Goal: Register for event/course

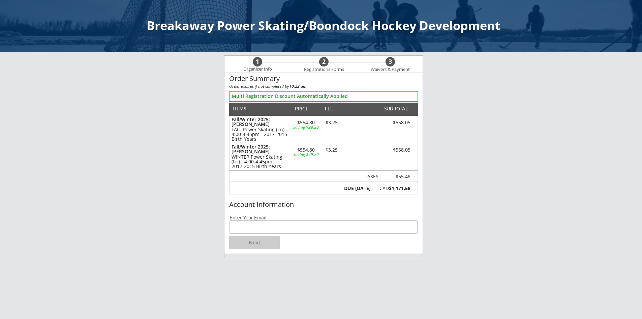
click at [271, 229] on input "email" at bounding box center [324, 226] width 188 height 13
type input "[PERSON_NAME][EMAIL_ADDRESS][DOMAIN_NAME]"
click at [260, 244] on button "Next" at bounding box center [254, 241] width 51 height 13
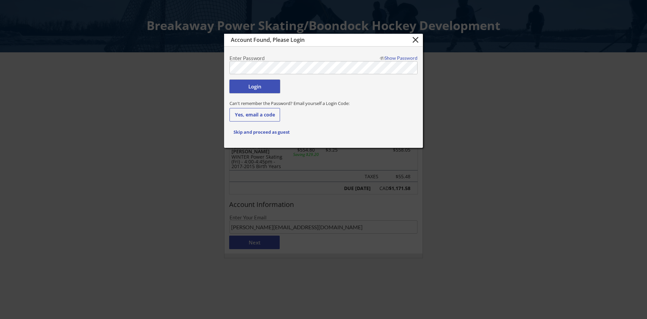
click at [249, 86] on button "Login" at bounding box center [255, 86] width 51 height 13
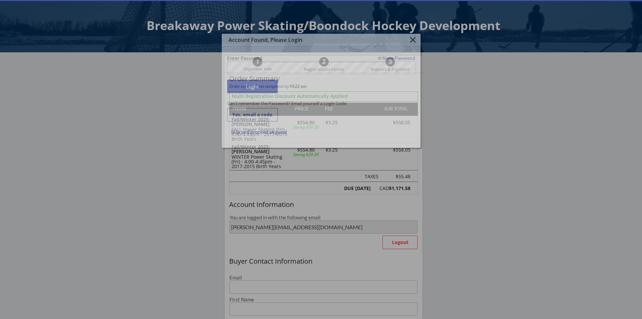
type input "[PERSON_NAME][EMAIL_ADDRESS][DOMAIN_NAME]"
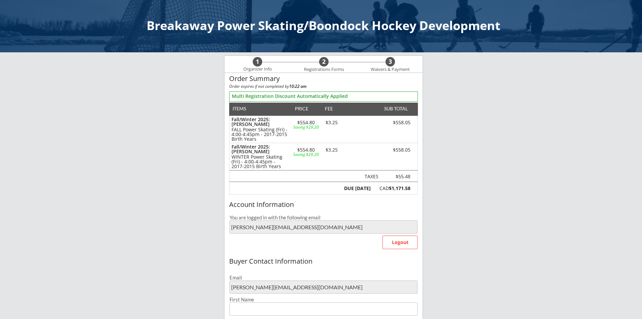
type input "[PERSON_NAME]"
type input "Habok"
type input "[PHONE_NUMBER]"
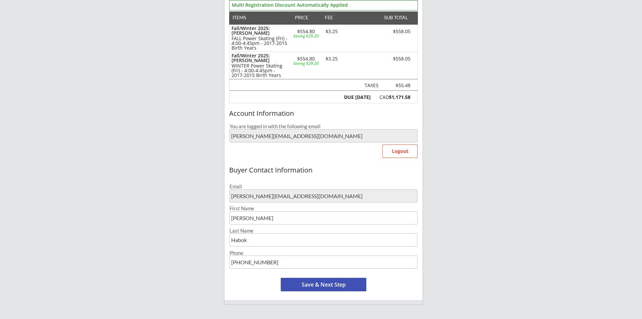
scroll to position [101, 0]
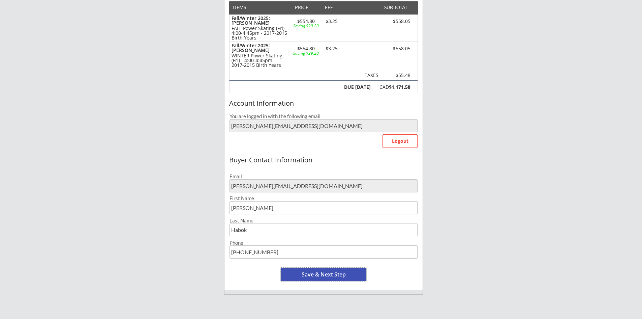
click at [316, 275] on button "Save & Next Step" at bounding box center [324, 273] width 86 height 13
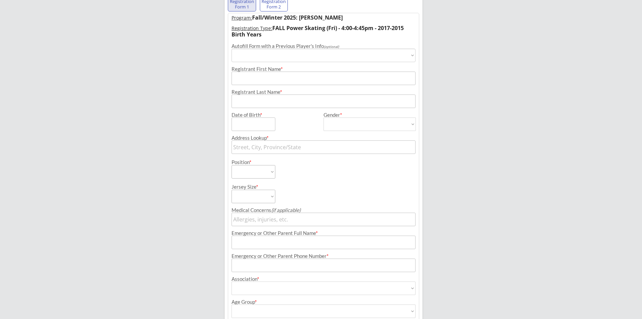
scroll to position [49, 0]
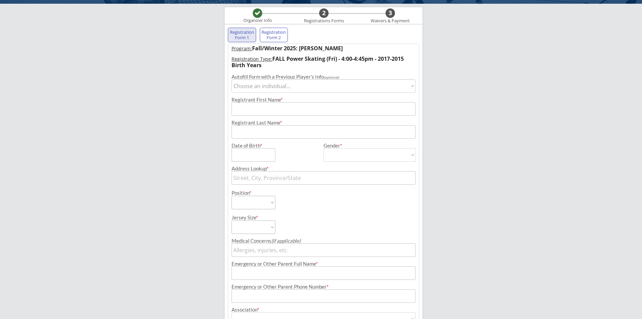
click at [413, 87] on select "Choose an individual... Hunter Habok" at bounding box center [324, 85] width 184 height 13
select select ""1348695171700984260__LOOKUP__1668825433860x436835202682060800""
click at [232, 79] on select "Choose an individual... Hunter Habok" at bounding box center [324, 85] width 184 height 13
type input "Hunter"
type input "Habok"
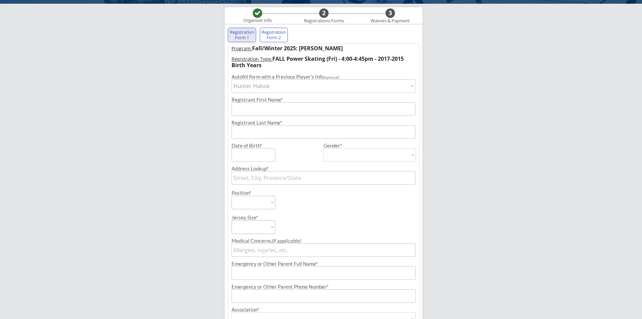
type input "[DATE]"
type input "[STREET_ADDRESS][PERSON_NAME]"
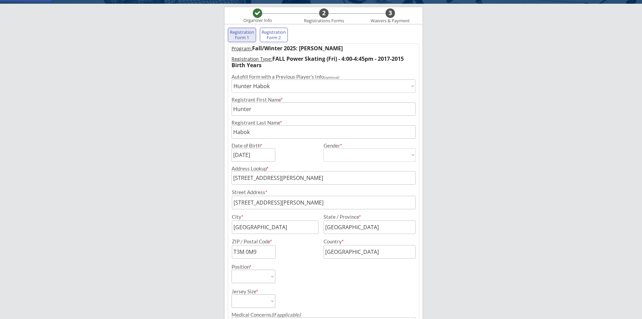
type input "[DEMOGRAPHIC_DATA]"
select select ""[DEMOGRAPHIC_DATA]""
select select ""Forward""
select select ""Youth XL""
type input "[PERSON_NAME]"
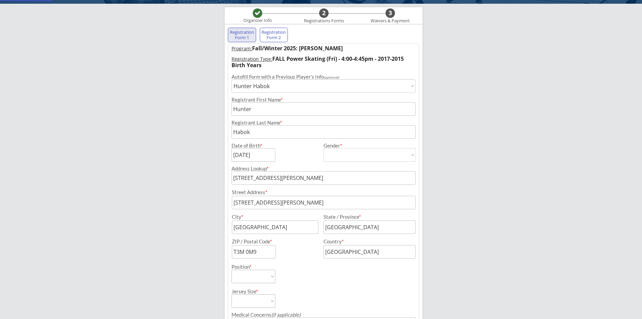
type input "[PHONE_NUMBER]"
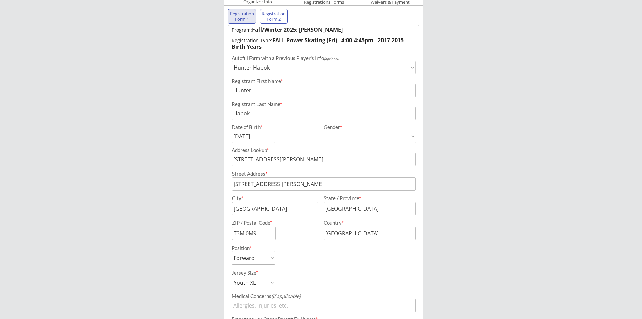
scroll to position [82, 0]
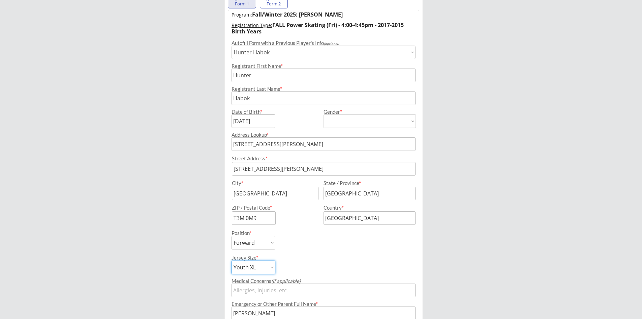
click at [272, 269] on select "Youth S Youth M Youth L Youth XL Adult S Adult M Adult L Adult XL" at bounding box center [254, 266] width 44 height 13
select select ""Youth L""
click at [232, 260] on select "Youth S Youth M Youth L Youth XL Adult S Adult M Adult L Adult XL" at bounding box center [254, 266] width 44 height 13
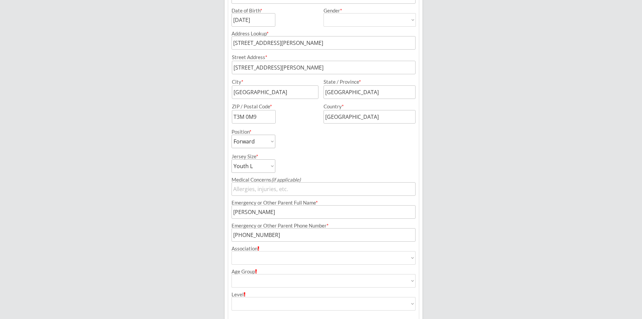
scroll to position [234, 0]
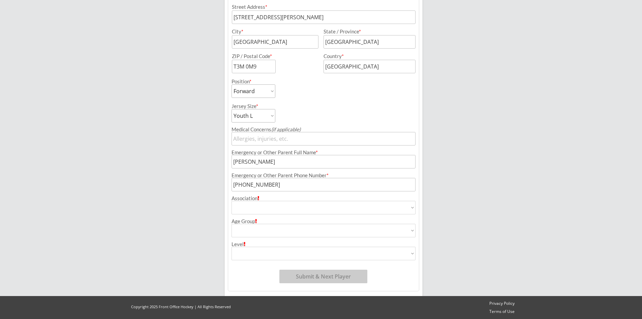
click at [412, 208] on select "Airdrie Blackfoot Hockey Association Bow River Bruins Bow Valley Hockey Society…" at bounding box center [324, 207] width 184 height 13
select select ""Bow Valley Hockey Society ""
click at [232, 201] on select "Airdrie Blackfoot Hockey Association Bow River Bruins Bow Valley Hockey Society…" at bounding box center [324, 207] width 184 height 13
type input "Bow Valley Hockey Society"
click at [412, 229] on select "House League U7 U9 U11 U13 U15 U16 U18 U21 College/University Active Start U10 …" at bounding box center [324, 230] width 184 height 13
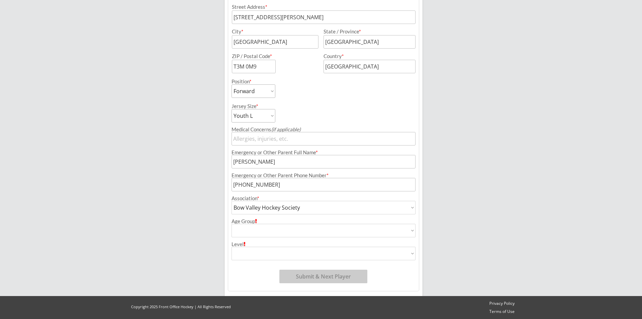
select select ""U11""
click at [232, 224] on select "House League U7 U9 U11 U13 U15 U16 U18 U21 College/University Active Start U10 …" at bounding box center [324, 230] width 184 height 13
type input "U11"
click at [411, 256] on select "Division 1 Division 2 Division 3 Division 4 Division 5 Division 6 Division 7 AA…" at bounding box center [324, 253] width 184 height 13
select select ""AA""
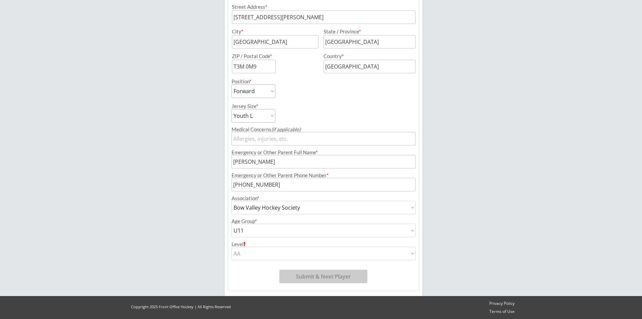
click at [232, 247] on select "Division 1 Division 2 Division 3 Division 4 Division 5 Division 6 Division 7 AA…" at bounding box center [324, 253] width 184 height 13
type input "AA"
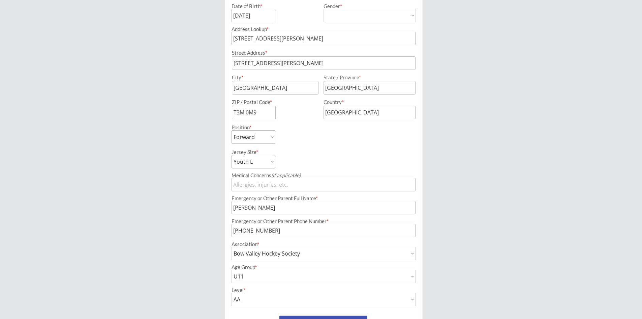
scroll to position [200, 0]
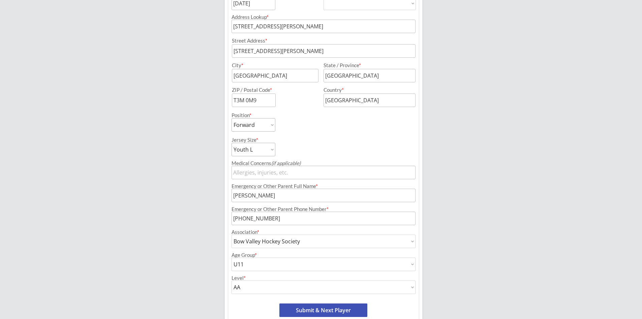
click at [274, 150] on select "Youth S Youth M Youth L Youth XL Adult S Adult M Adult L Adult XL" at bounding box center [254, 149] width 44 height 13
click at [232, 143] on select "Youth S Youth M Youth L Youth XL Adult S Adult M Adult L Adult XL" at bounding box center [254, 149] width 44 height 13
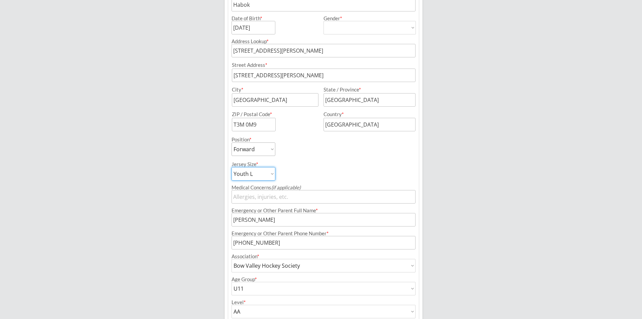
scroll to position [234, 0]
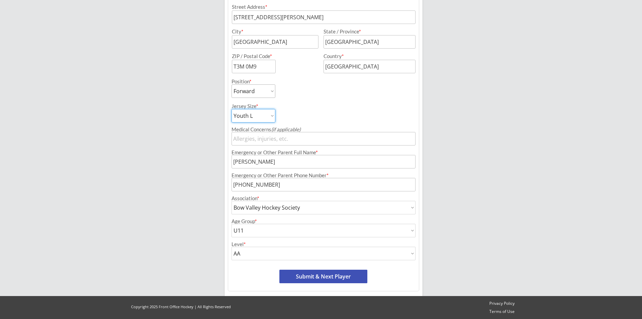
click at [328, 277] on button "Submit & Next Player" at bounding box center [324, 275] width 88 height 13
select select ""PLACEHOLDER_1427118222253""
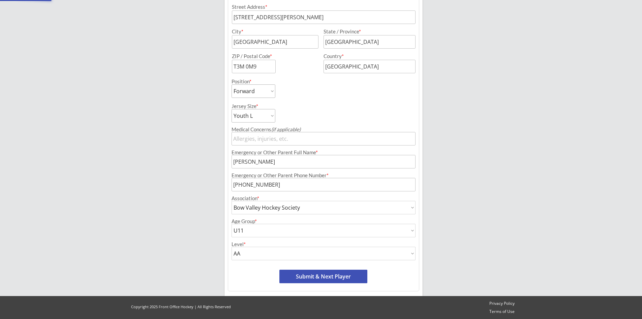
select select ""PLACEHOLDER_1427118222253""
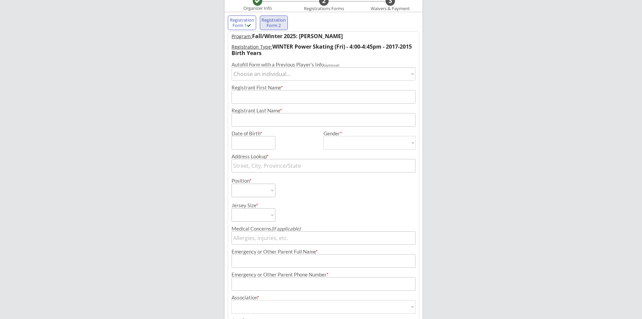
scroll to position [55, 0]
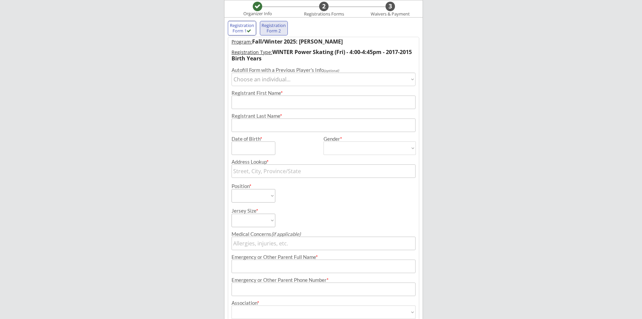
click at [237, 30] on div "Registration Form 1" at bounding box center [242, 28] width 25 height 10
type input "Hunter"
type input "Habok"
type input "[DATE]"
type input "[DEMOGRAPHIC_DATA]"
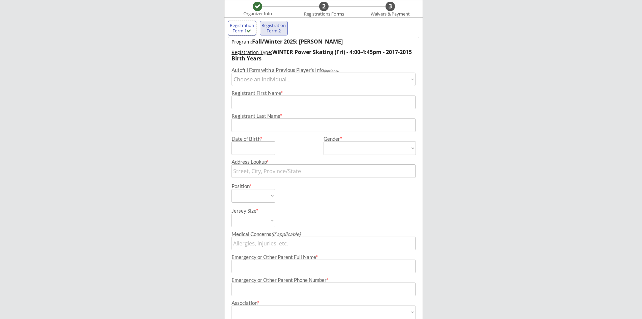
select select ""[DEMOGRAPHIC_DATA]""
type input "[STREET_ADDRESS][PERSON_NAME]"
select select ""Forward""
select select ""Youth L""
type input "[PERSON_NAME]"
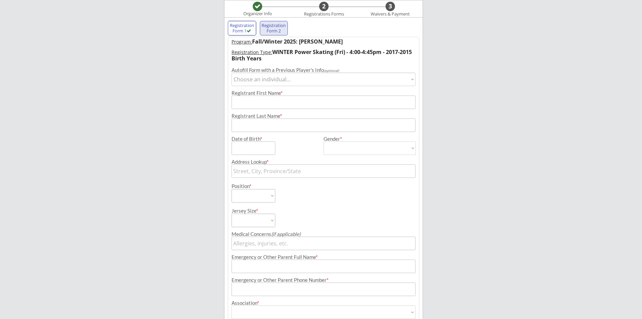
type input "[PHONE_NUMBER]"
type input "Bow Valley Hockey Society"
select select ""Bow Valley Hockey Society ""
type input "U11"
select select ""U11""
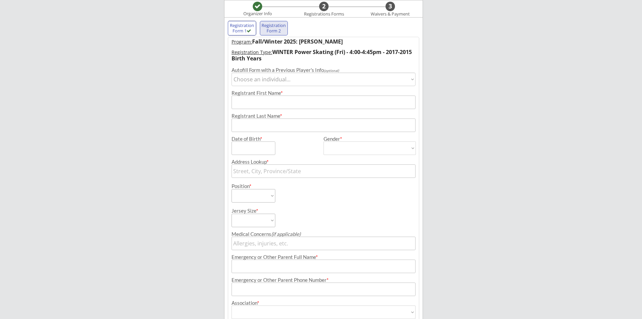
type input "AA"
select select ""AA""
type input "[STREET_ADDRESS][PERSON_NAME]"
type input "[GEOGRAPHIC_DATA]"
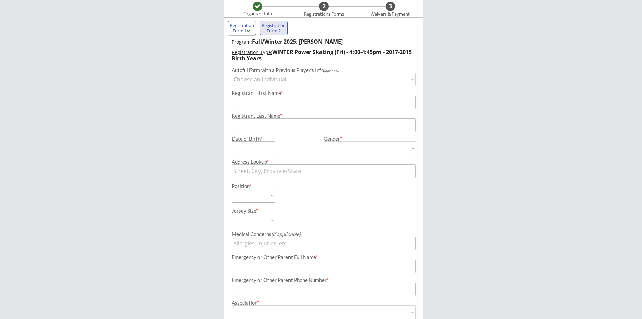
type input "T3M 0M9"
type input "[GEOGRAPHIC_DATA]"
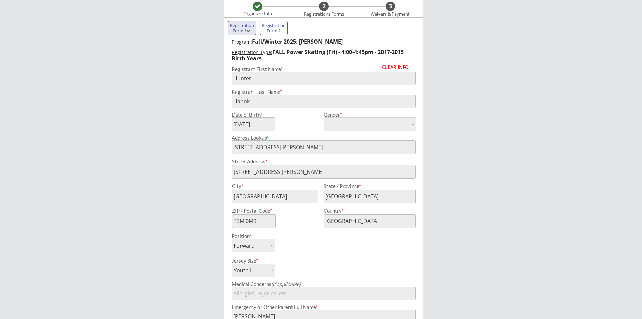
click at [283, 29] on div "Registration Form 2" at bounding box center [274, 28] width 25 height 10
select select ""PLACEHOLDER_1427118222253""
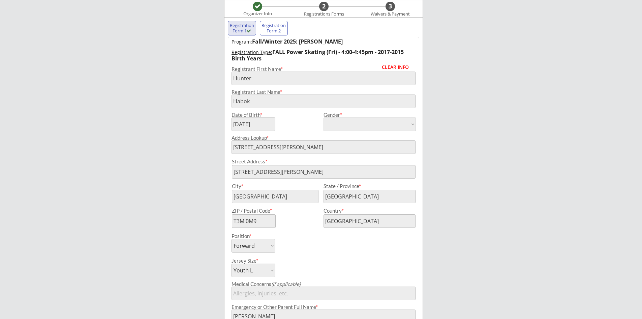
select select ""PLACEHOLDER_1427118222253""
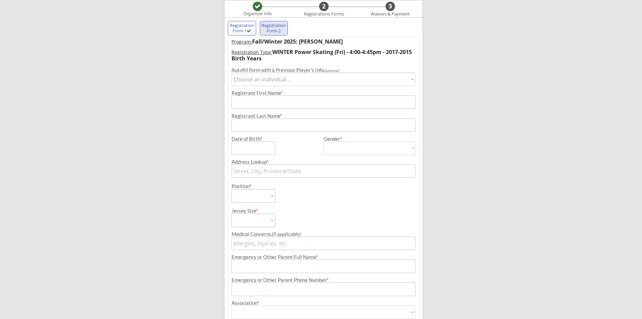
drag, startPoint x: 414, startPoint y: 83, endPoint x: 408, endPoint y: 84, distance: 5.8
click at [414, 83] on select "Choose an individual... Hunter Habok" at bounding box center [324, 79] width 184 height 13
select select ""1348695171700984260__LOOKUP__1668825433860x436835202682060800""
click at [232, 73] on select "Choose an individual... Hunter Habok" at bounding box center [324, 79] width 184 height 13
type input "Hunter"
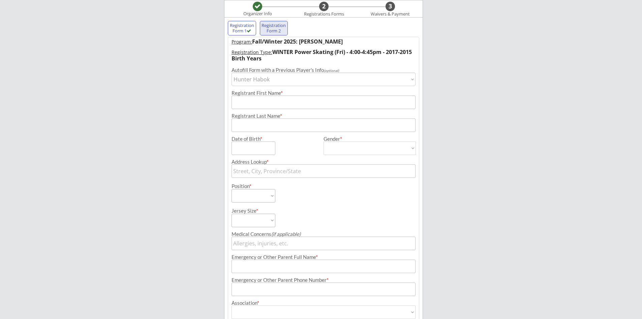
type input "Habok"
type input "[DATE]"
type input "[STREET_ADDRESS][PERSON_NAME]"
type input "[GEOGRAPHIC_DATA]"
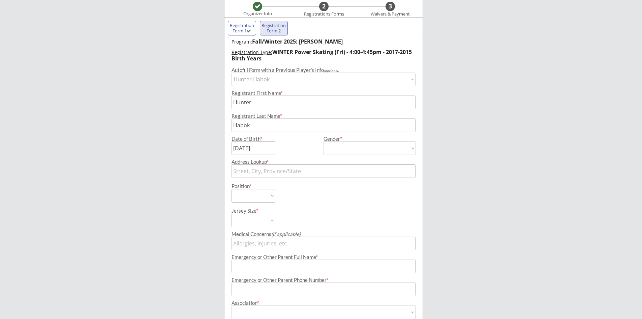
type input "[GEOGRAPHIC_DATA]"
type input "T3M 0M9"
type input "[GEOGRAPHIC_DATA]"
type input "[DEMOGRAPHIC_DATA]"
select select ""[DEMOGRAPHIC_DATA]""
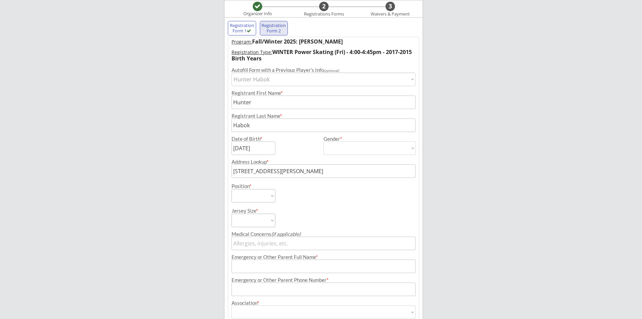
select select ""Forward""
select select ""Youth L""
type input "[PERSON_NAME]"
type input "[PHONE_NUMBER]"
type input "Bow Valley Hockey Society"
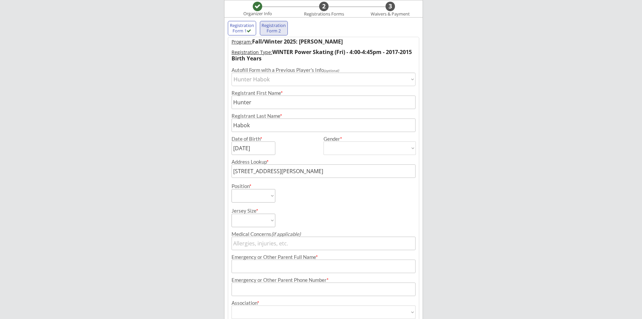
select select ""Bow Valley Hockey Society ""
type input "U11"
select select ""U11""
type input "AA"
select select ""AA""
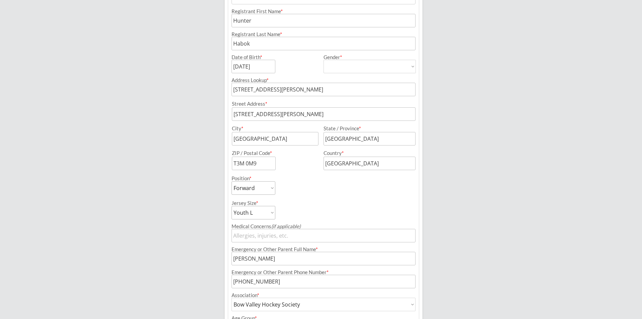
scroll to position [200, 0]
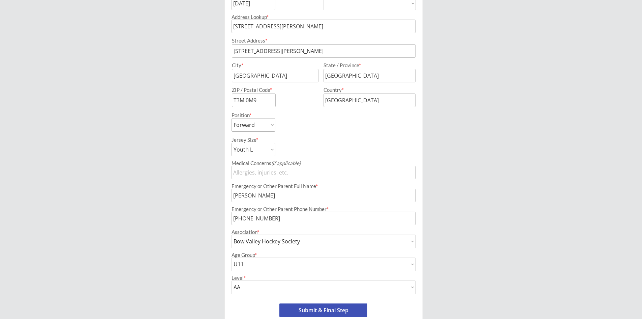
click at [413, 263] on select "House League U7 U9 U11 U13 U15 U16 U18 U21 College/University Active Start U10 …" at bounding box center [324, 263] width 184 height 13
select select ""U13""
click at [232, 257] on select "House League U7 U9 U11 U13 U15 U16 U18 U21 College/University Active Start U10 …" at bounding box center [324, 263] width 184 height 13
type input "U13"
click at [412, 288] on select "Division 1 Division 2 Division 3 Division 4 Division 5 Division 6 Division 7 AA…" at bounding box center [324, 286] width 184 height 13
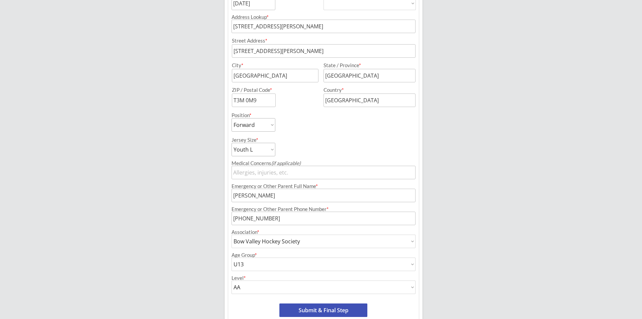
click at [232, 280] on select "Division 1 Division 2 Division 3 Division 4 Division 5 Division 6 Division 7 AA…" at bounding box center [324, 286] width 184 height 13
click at [412, 263] on select "House League U7 U9 U11 U13 U15 U16 U18 U21 College/University Active Start U10 …" at bounding box center [324, 263] width 184 height 13
select select ""U11""
click at [232, 257] on select "House League U7 U9 U11 U13 U15 U16 U18 U21 College/University Active Start U10 …" at bounding box center [324, 263] width 184 height 13
type input "U11"
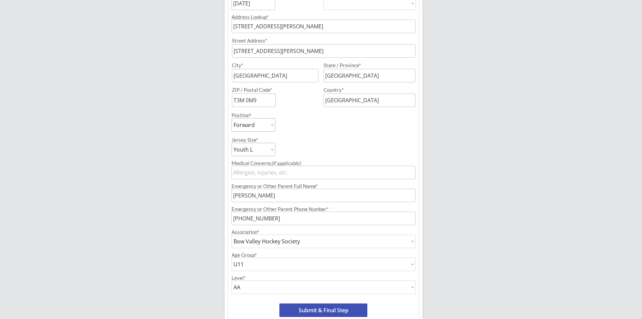
scroll to position [234, 0]
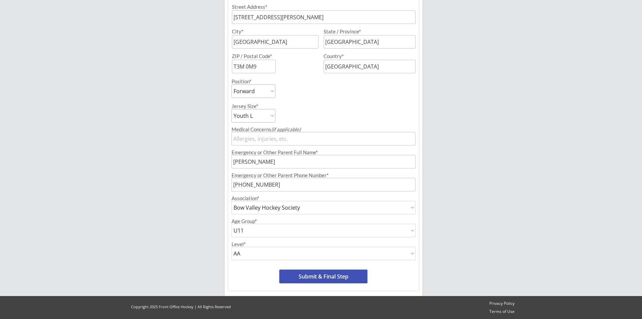
click at [328, 274] on button "Submit & Final Step" at bounding box center [324, 275] width 88 height 13
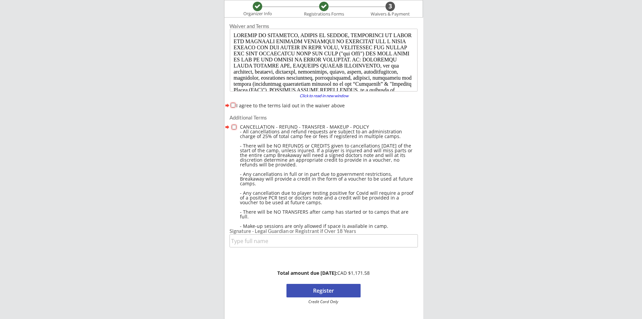
scroll to position [0, 0]
click at [232, 104] on input "I agree to the terms laid out in the waiver above" at bounding box center [233, 105] width 4 height 4
checkbox input "true"
click at [232, 127] on input "checkbox" at bounding box center [234, 127] width 4 height 4
checkbox input "true"
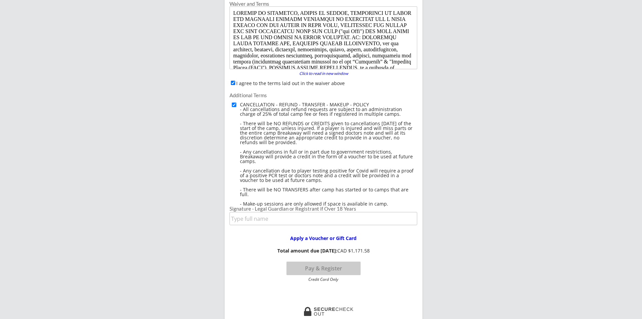
scroll to position [89, 0]
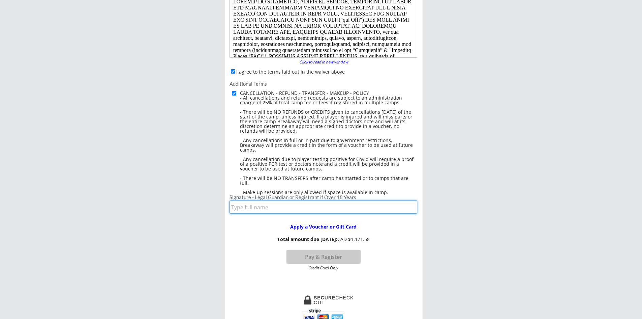
click at [288, 210] on input "input" at bounding box center [324, 206] width 188 height 13
type input "[PERSON_NAME]"
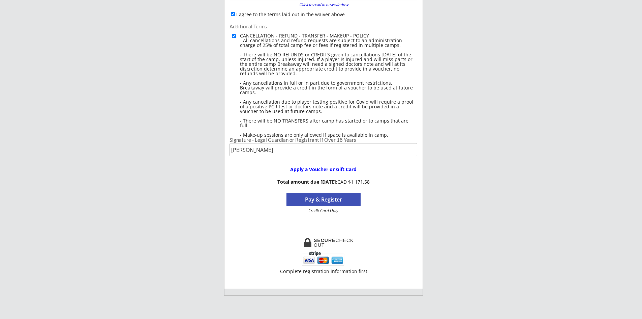
scroll to position [156, 0]
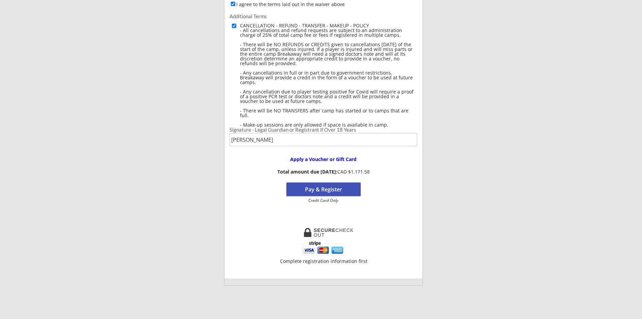
click at [329, 191] on button "Pay & Register" at bounding box center [324, 188] width 74 height 13
